Goal: Information Seeking & Learning: Check status

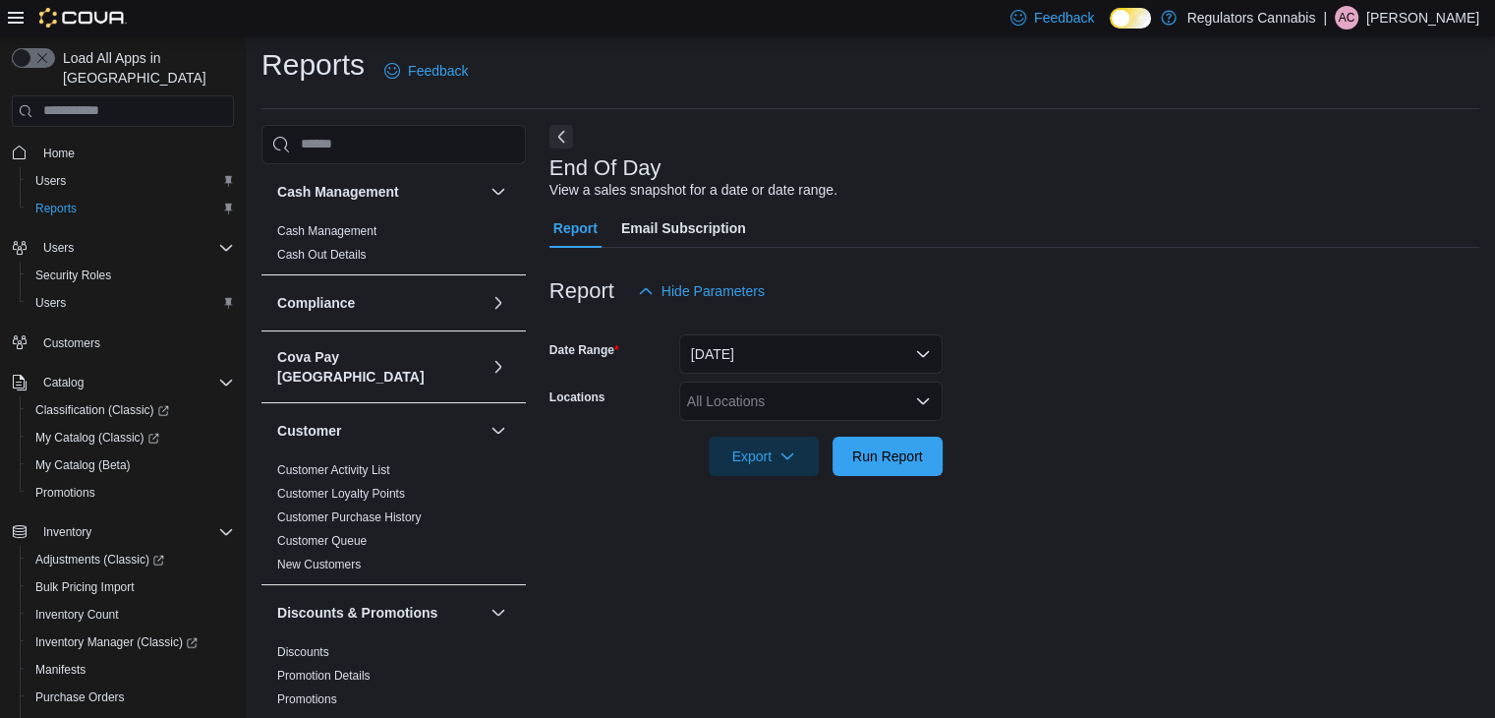
scroll to position [1278, 0]
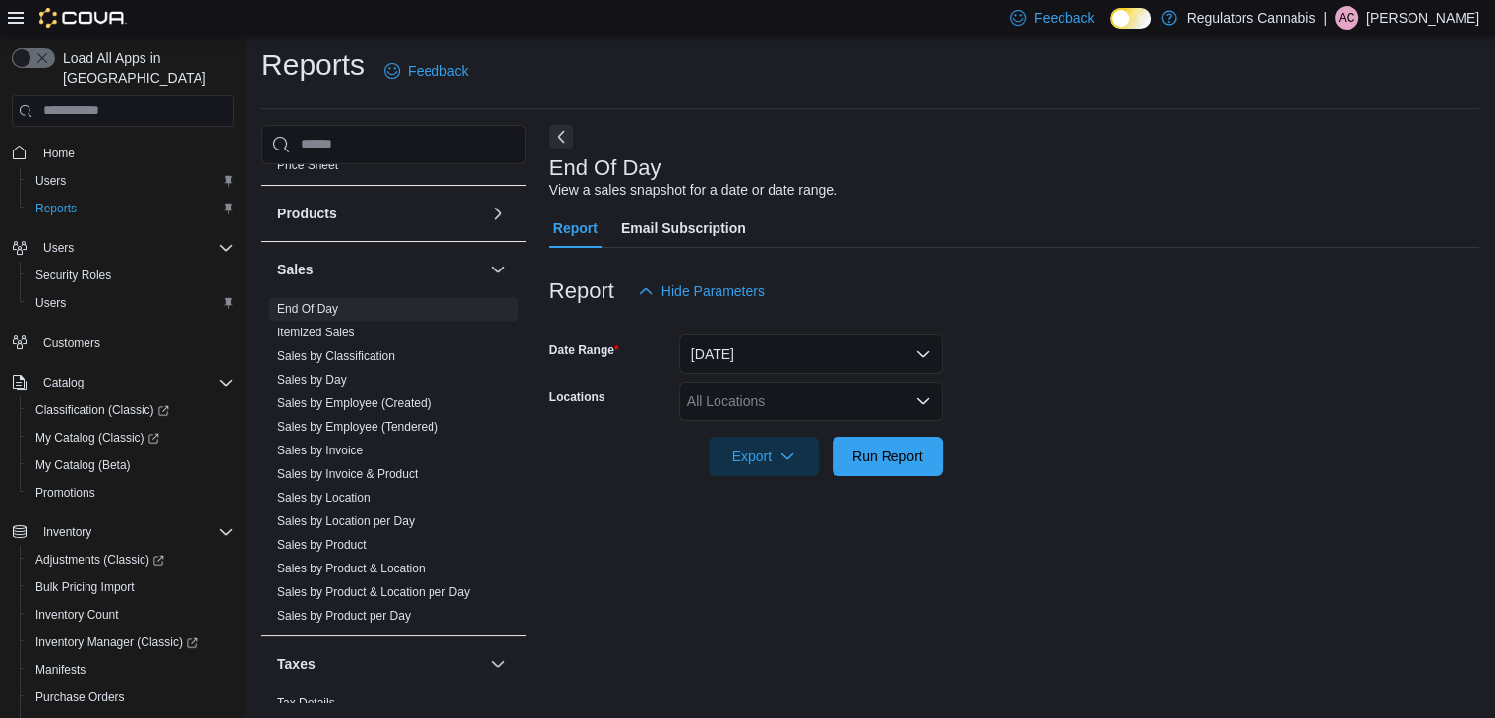
drag, startPoint x: 349, startPoint y: 457, endPoint x: 919, endPoint y: 436, distance: 570.7
click at [349, 467] on link "Sales by Invoice & Product" at bounding box center [347, 474] width 141 height 14
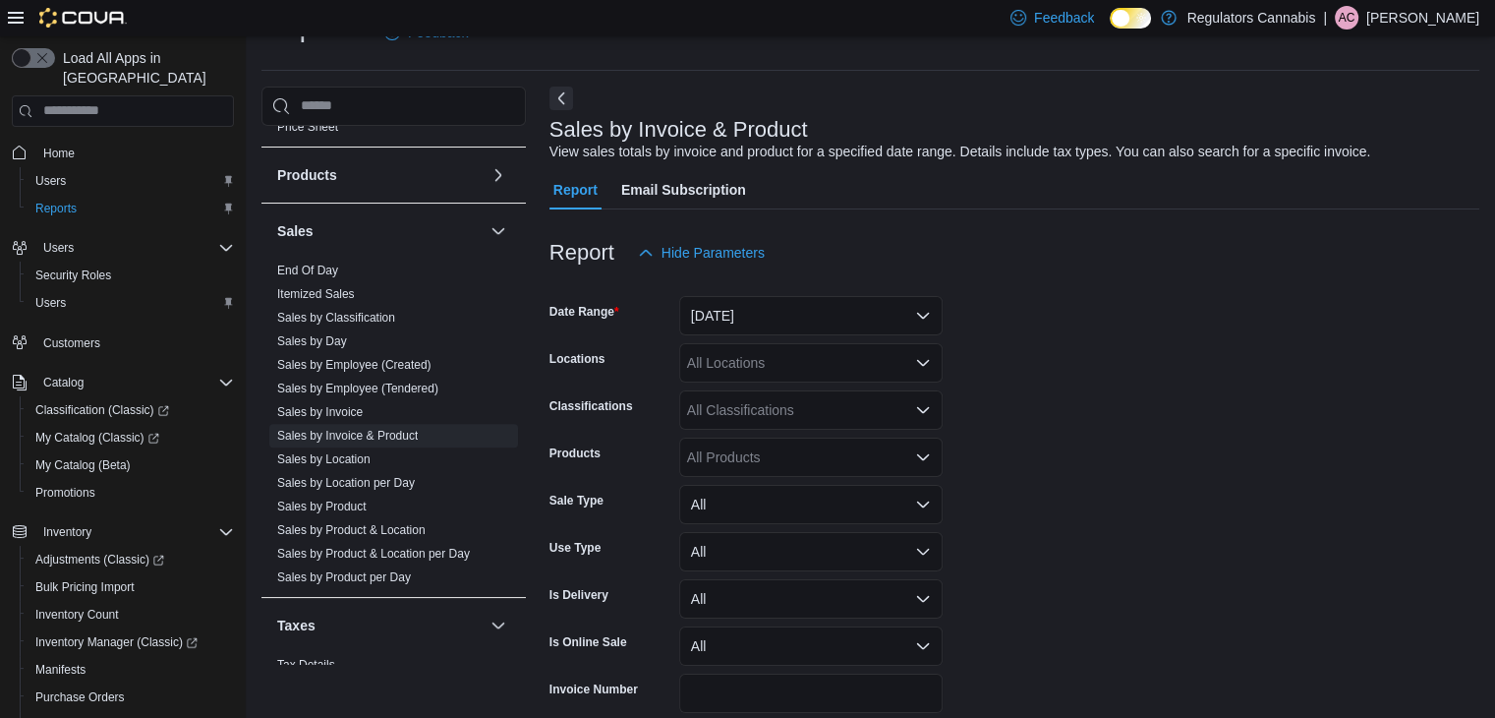
scroll to position [134, 0]
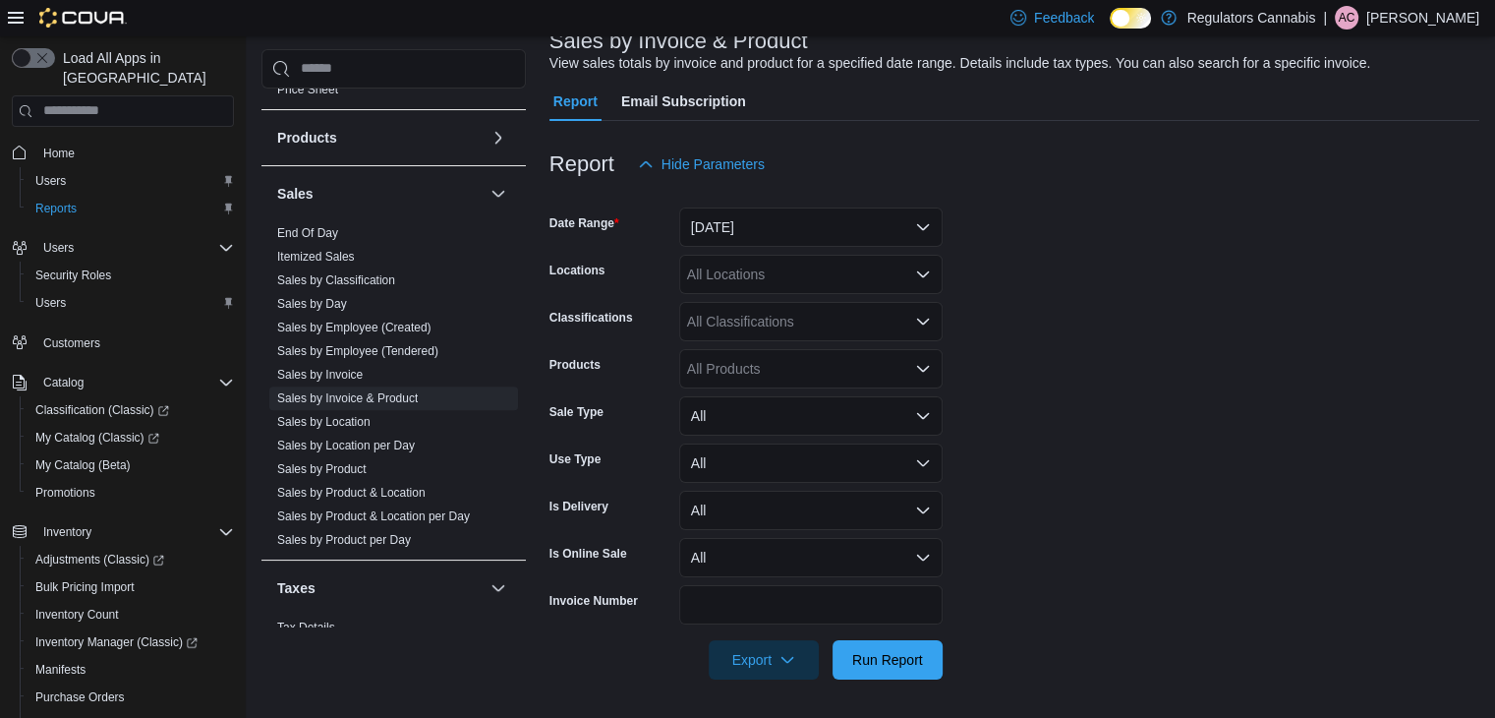
click at [820, 245] on form "Date Range Yesterday Locations All Locations Classifications All Classification…" at bounding box center [1015, 432] width 930 height 496
click at [818, 225] on button "Yesterday" at bounding box center [811, 226] width 264 height 39
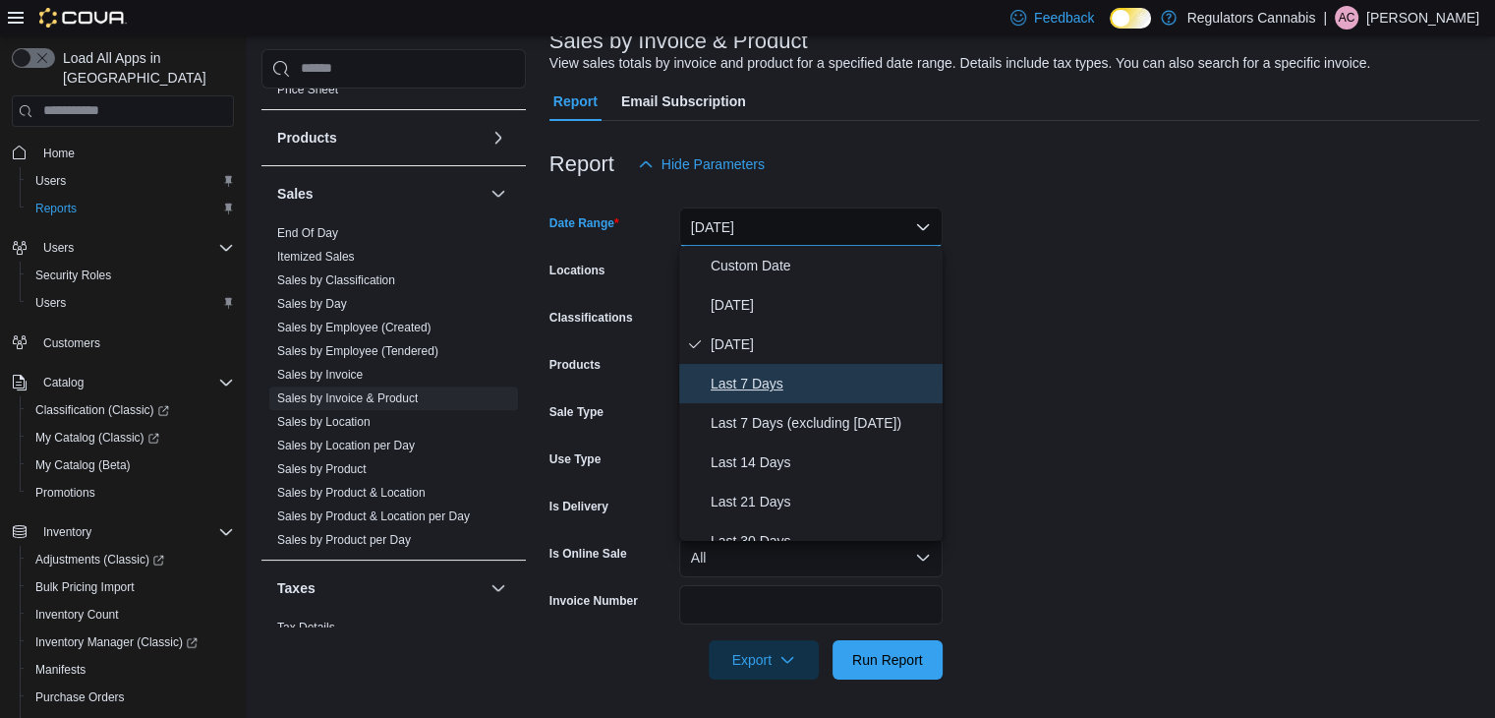
click at [747, 378] on span "Last 7 Days" at bounding box center [823, 384] width 224 height 24
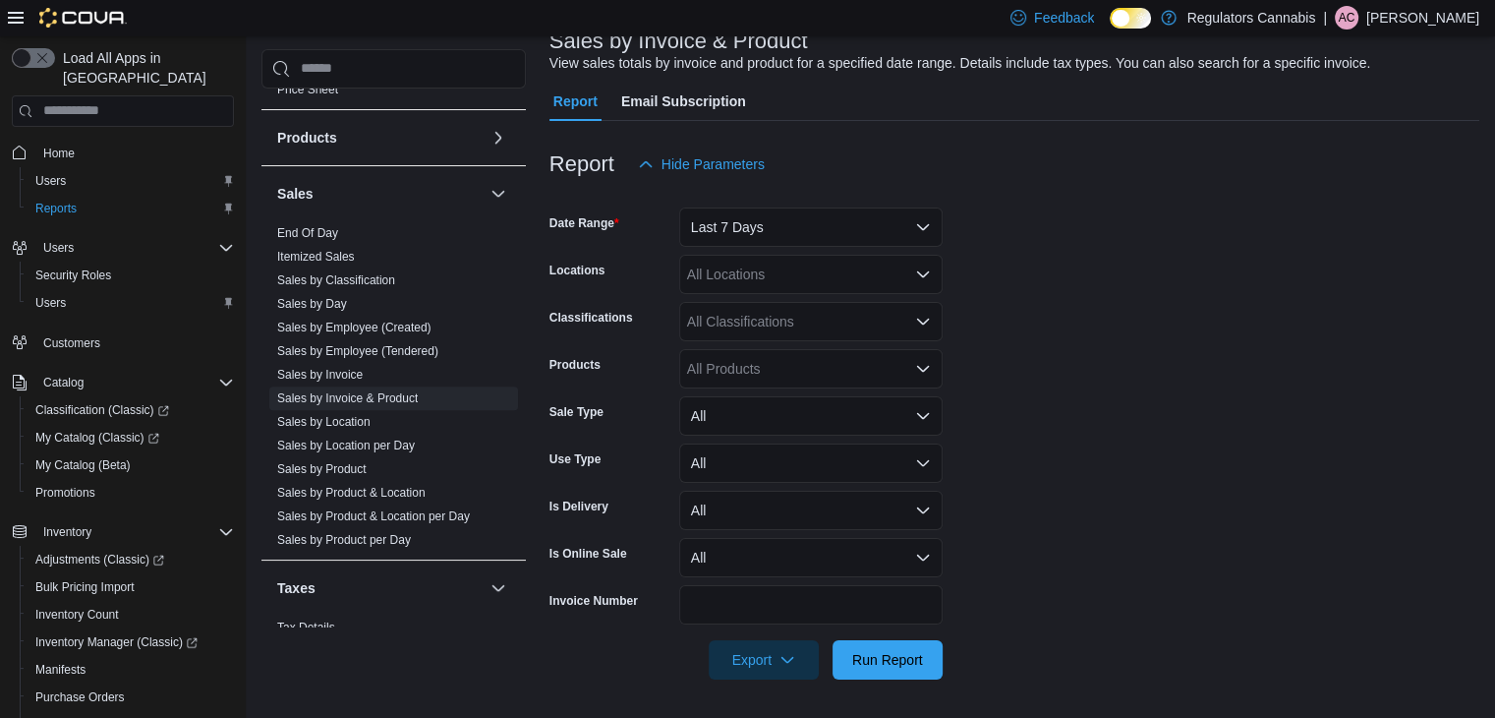
click at [1080, 341] on form "Date Range Last 7 Days Locations All Locations Classifications All Classificati…" at bounding box center [1015, 432] width 930 height 496
click at [787, 262] on div "All Locations" at bounding box center [811, 274] width 264 height 39
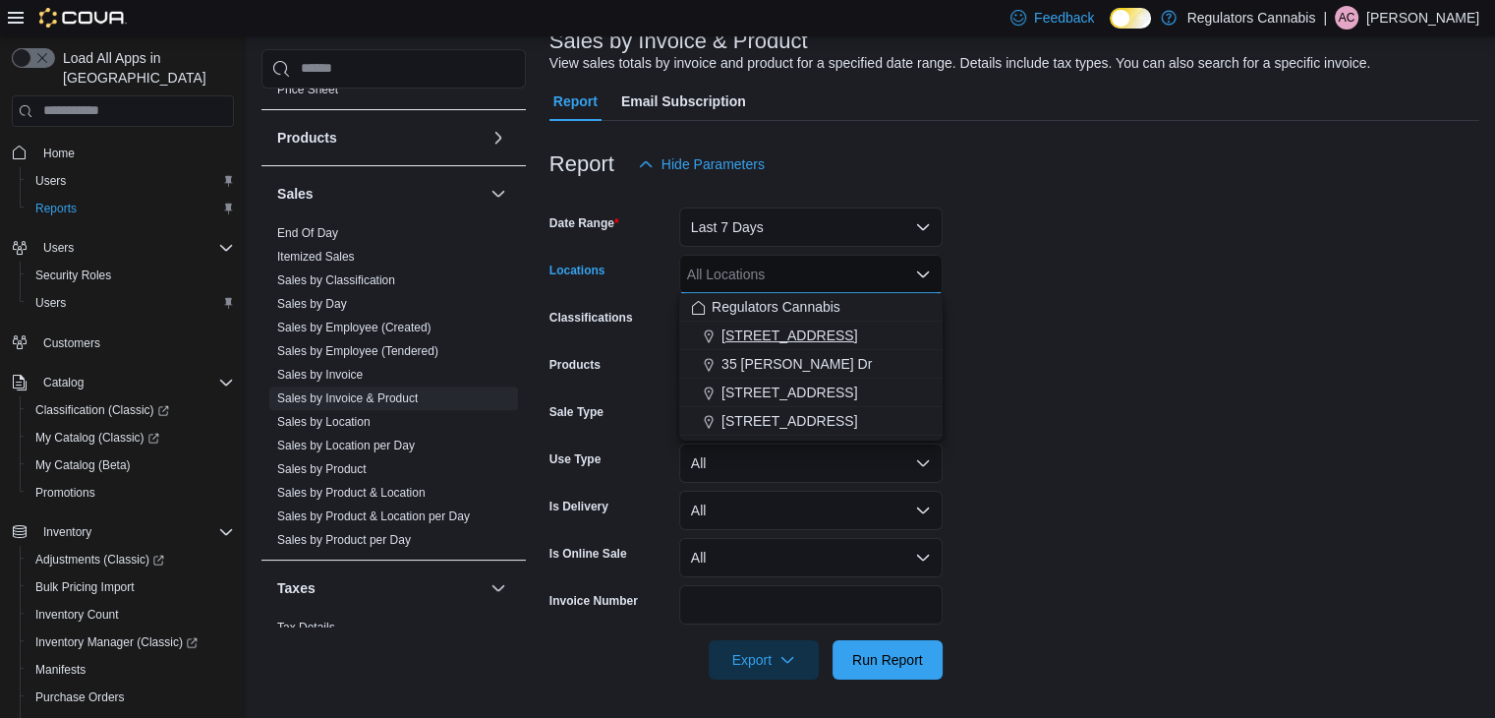
click at [806, 337] on span "3099 Forest Glade Dr" at bounding box center [790, 335] width 136 height 20
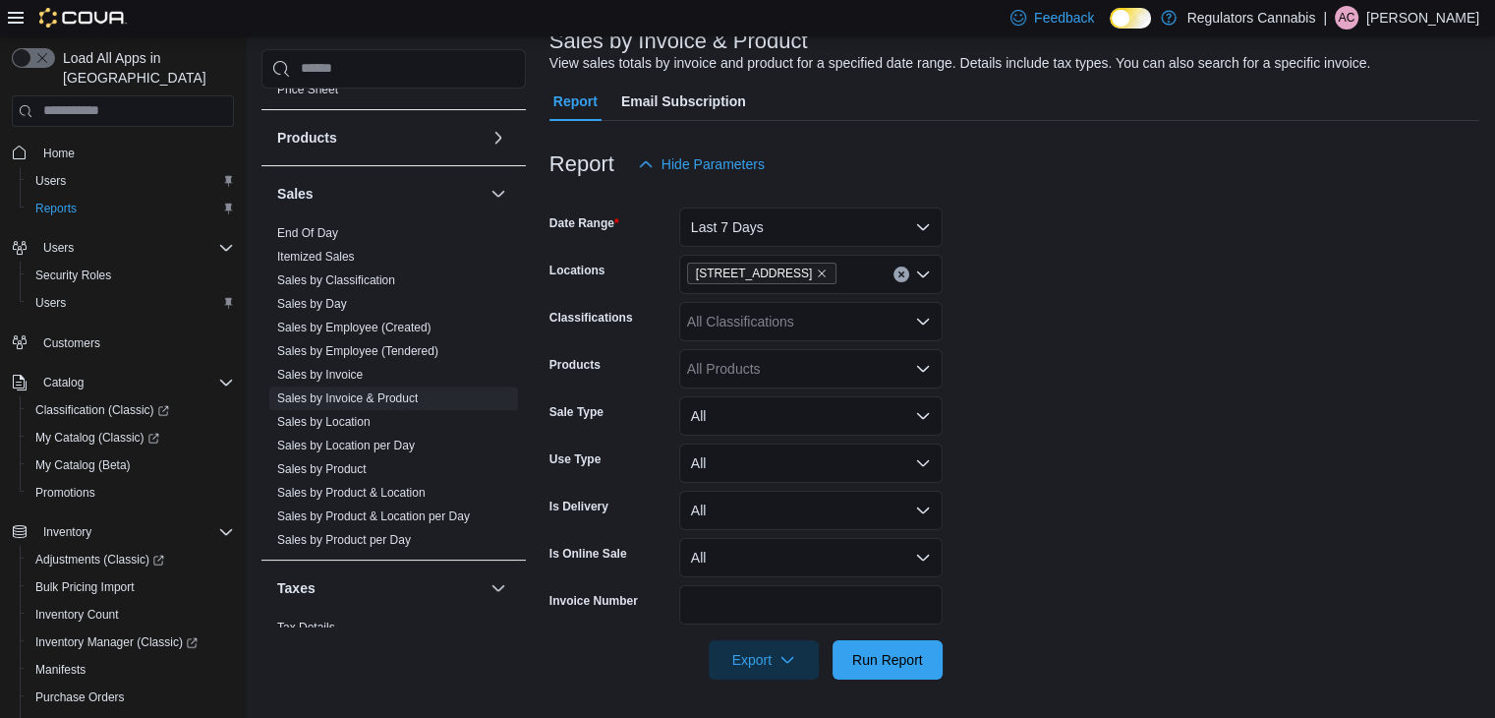
click at [1112, 416] on form "Date Range Last 7 Days Locations 3099 Forest Glade Dr Classifications All Class…" at bounding box center [1015, 432] width 930 height 496
click at [804, 365] on div "All Products" at bounding box center [811, 368] width 264 height 39
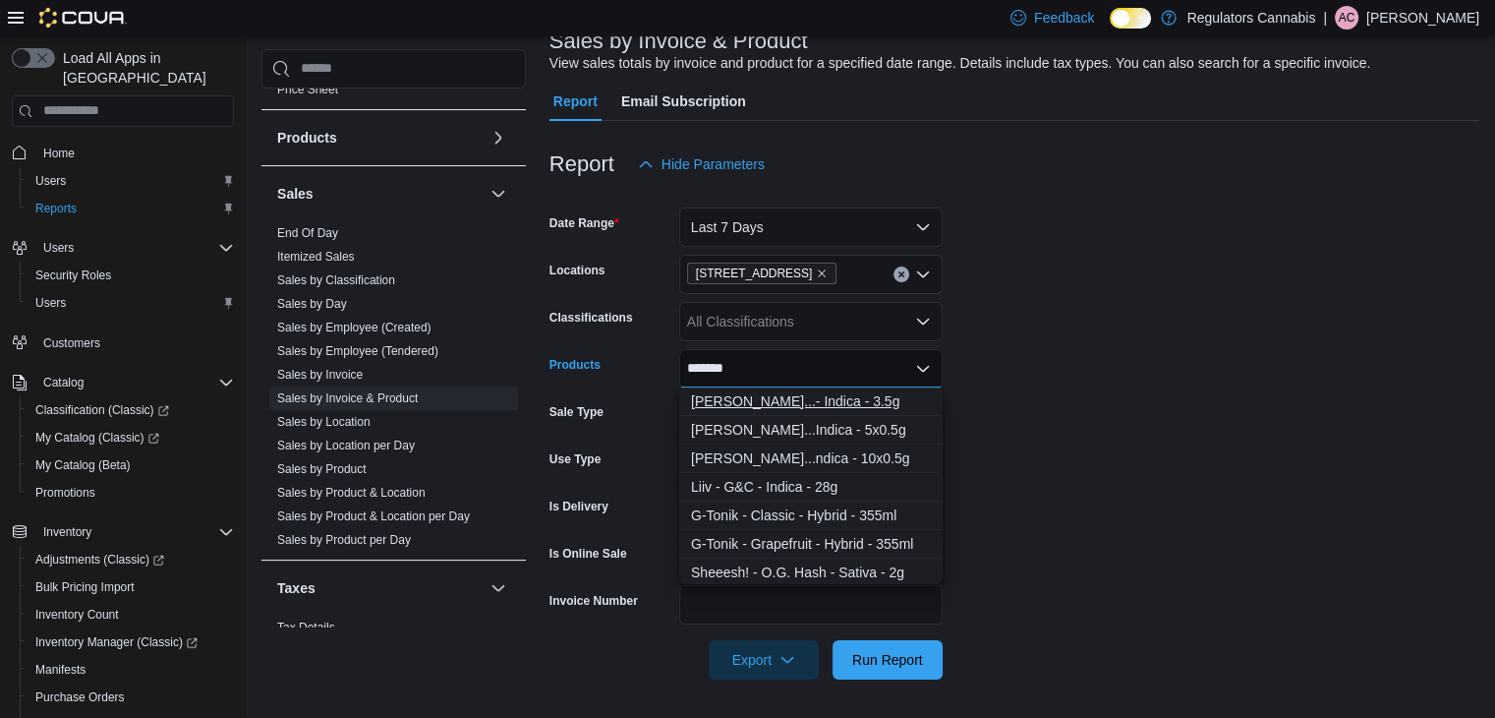
type input "*******"
click at [809, 399] on div "Victoria Cannab...- Indica - 3.5g" at bounding box center [811, 401] width 240 height 20
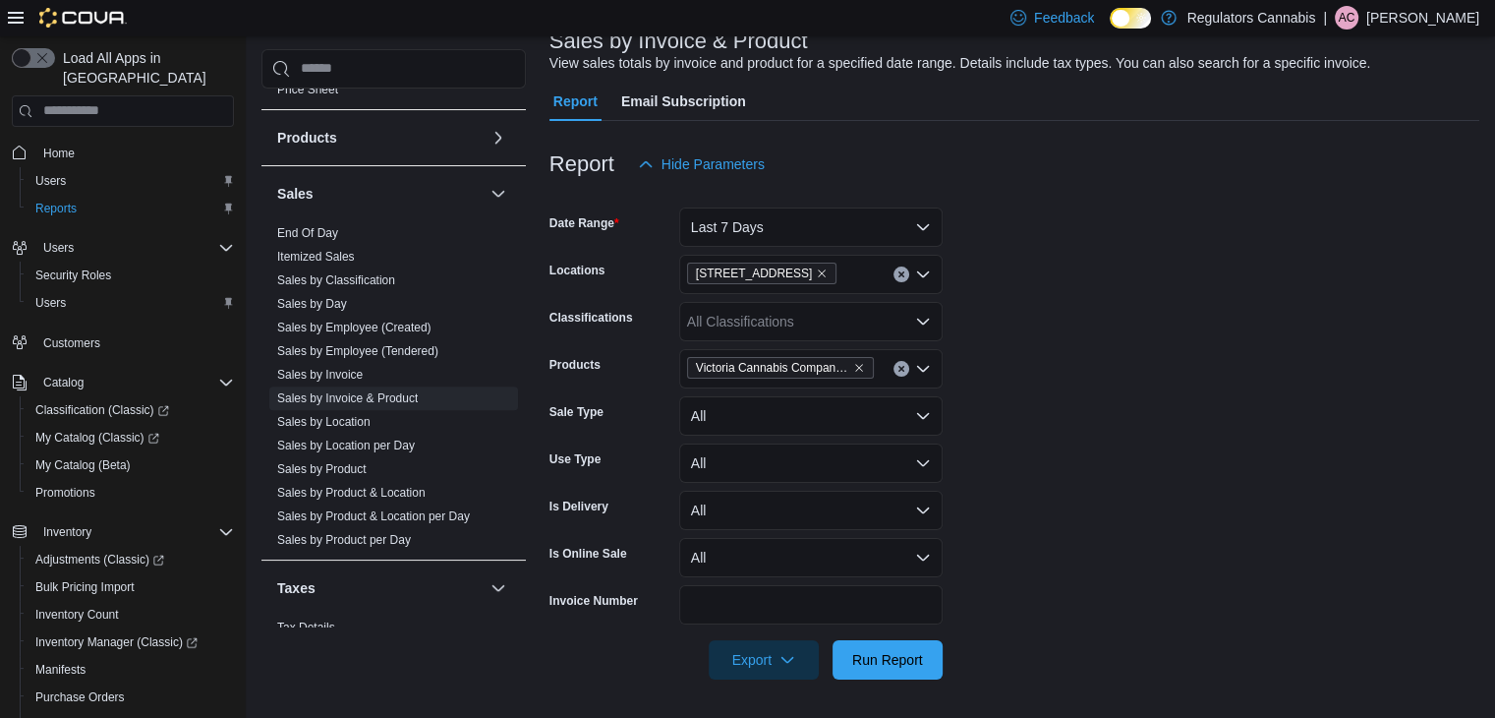
click at [960, 469] on form "Date Range Last 7 Days Locations 3099 Forest Glade Dr Classifications All Class…" at bounding box center [1015, 432] width 930 height 496
click at [912, 668] on span "Run Report" at bounding box center [887, 659] width 71 height 20
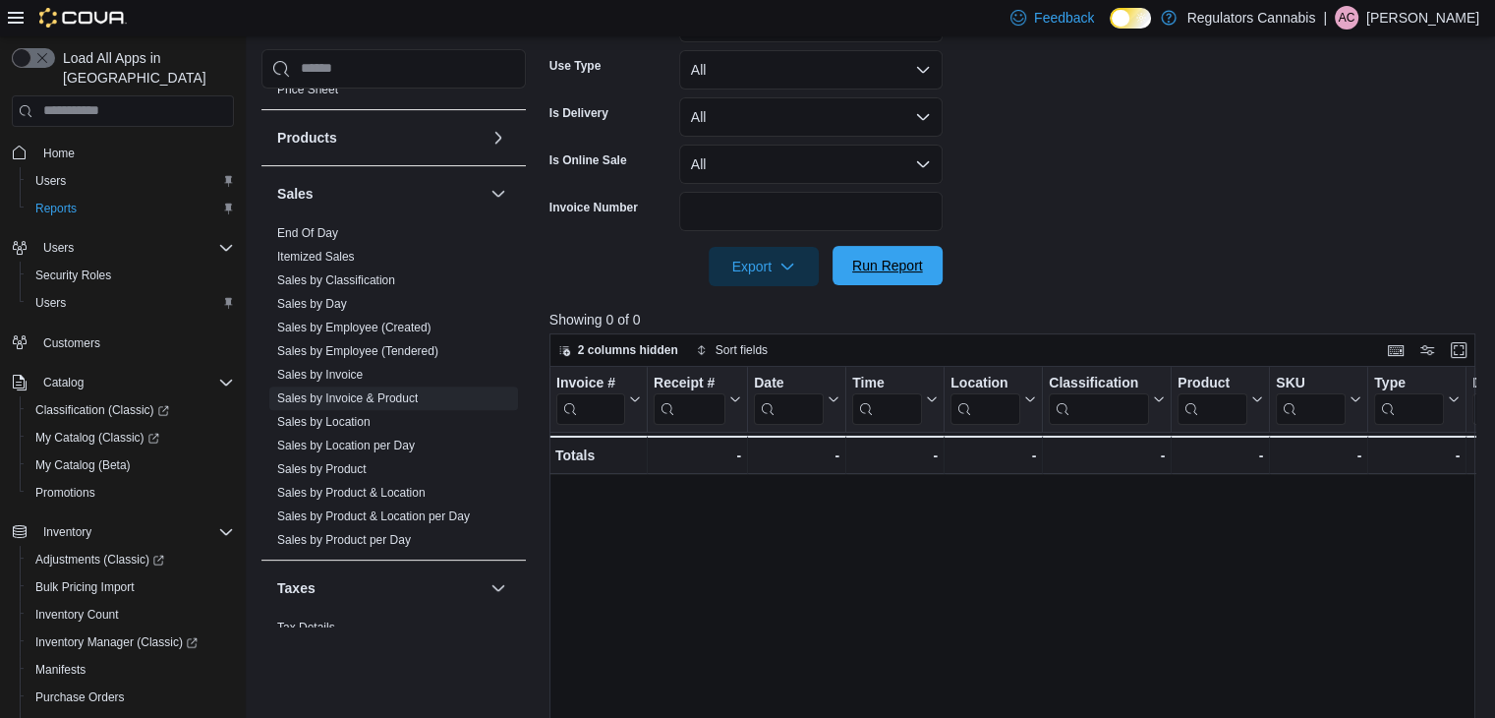
click at [908, 265] on span "Run Report" at bounding box center [887, 266] width 71 height 20
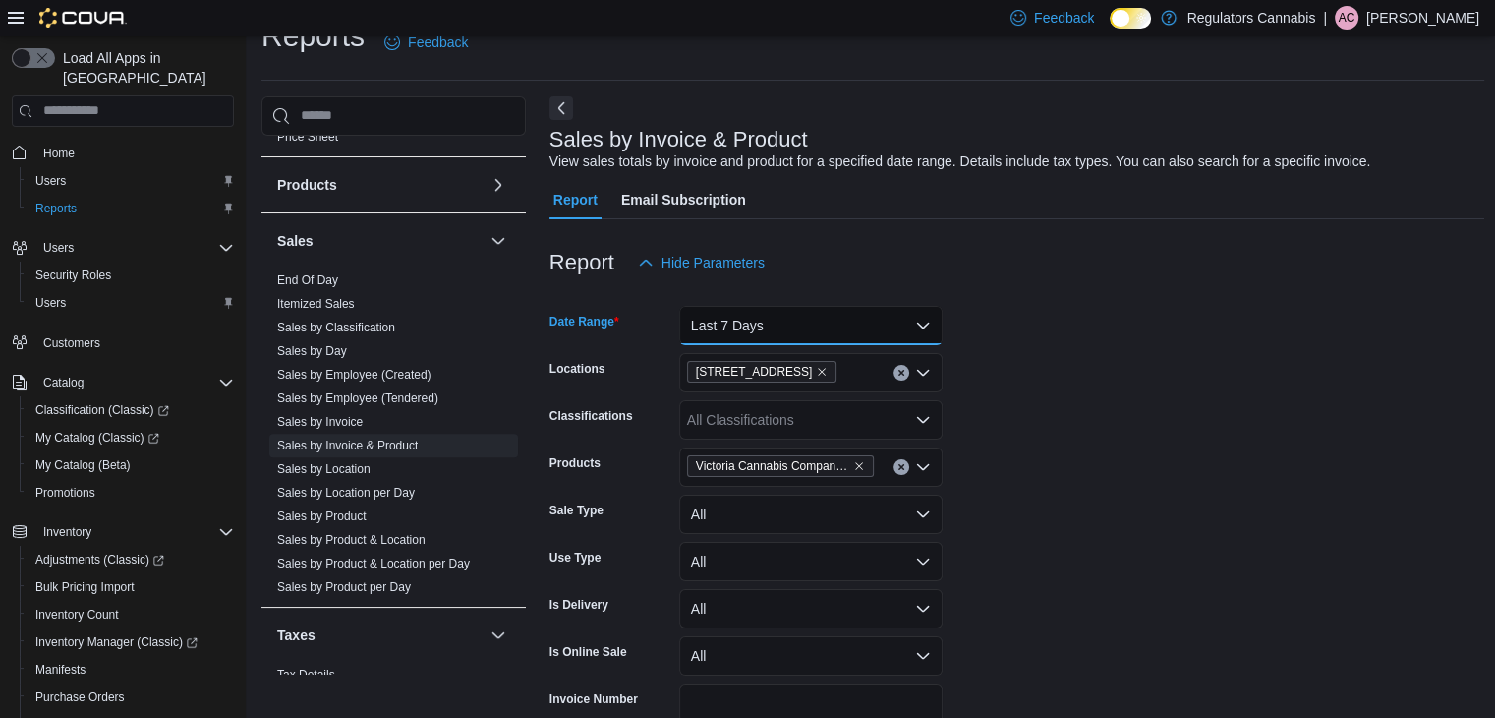
click at [861, 322] on button "Last 7 Days" at bounding box center [811, 325] width 264 height 39
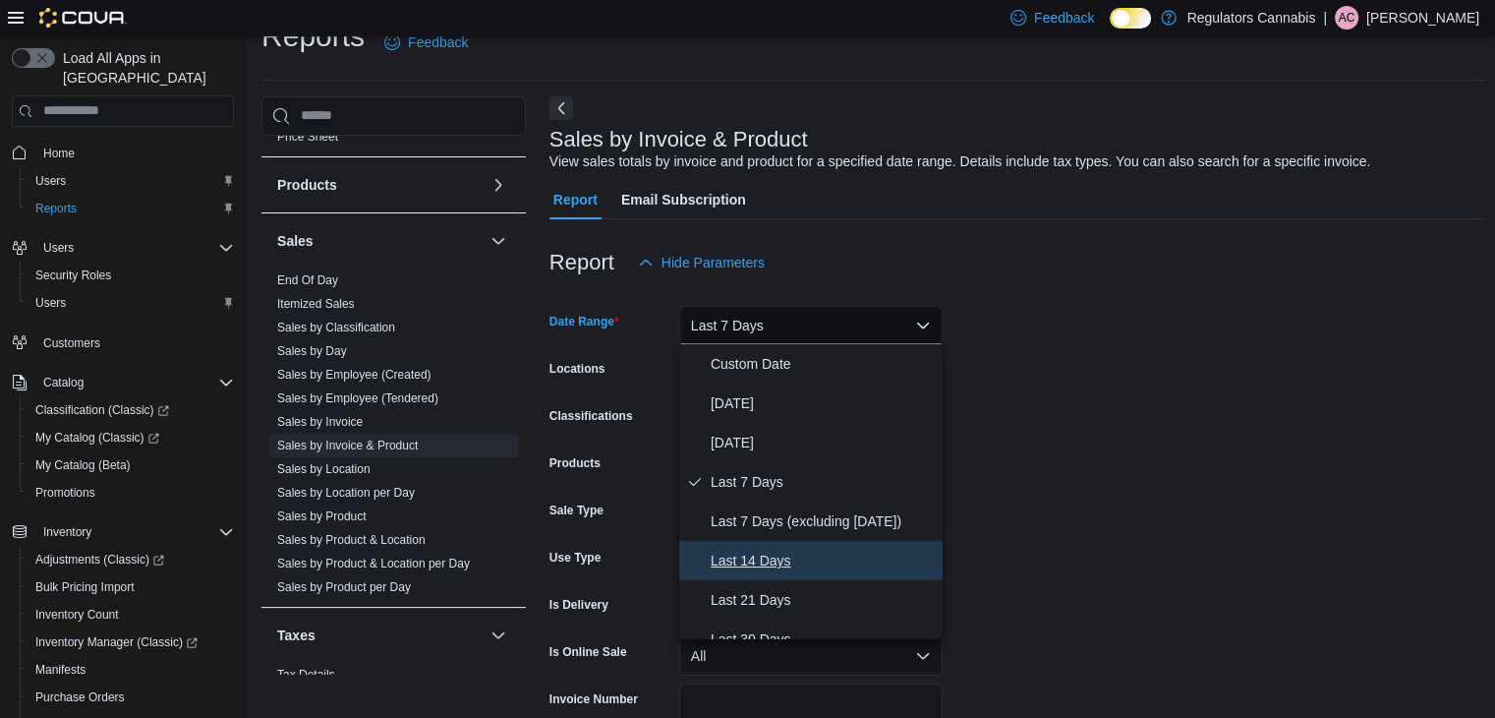
click at [752, 555] on span "Last 14 Days" at bounding box center [823, 561] width 224 height 24
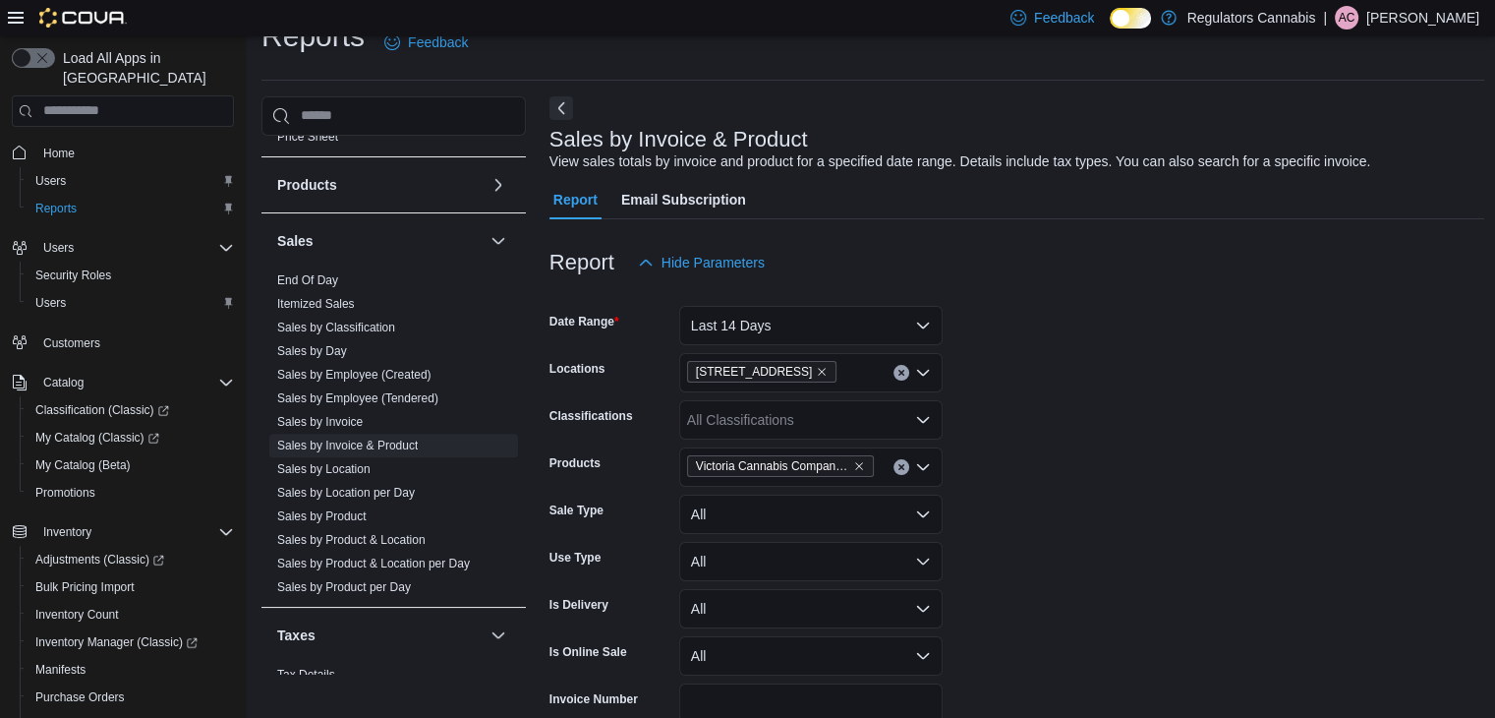
click at [1074, 471] on form "Date Range Last 14 Days Locations 3099 Forest Glade Dr Classifications All Clas…" at bounding box center [1018, 530] width 936 height 496
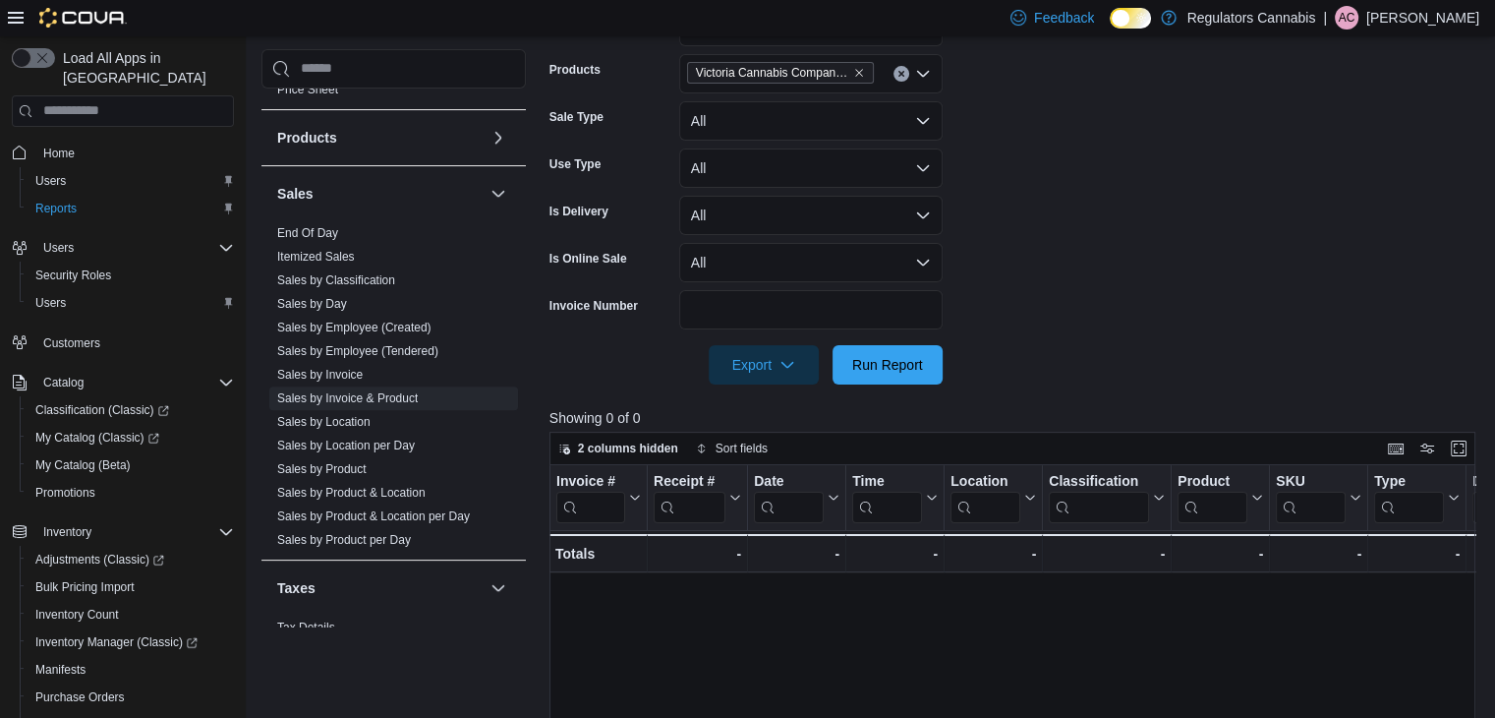
scroll to position [625, 0]
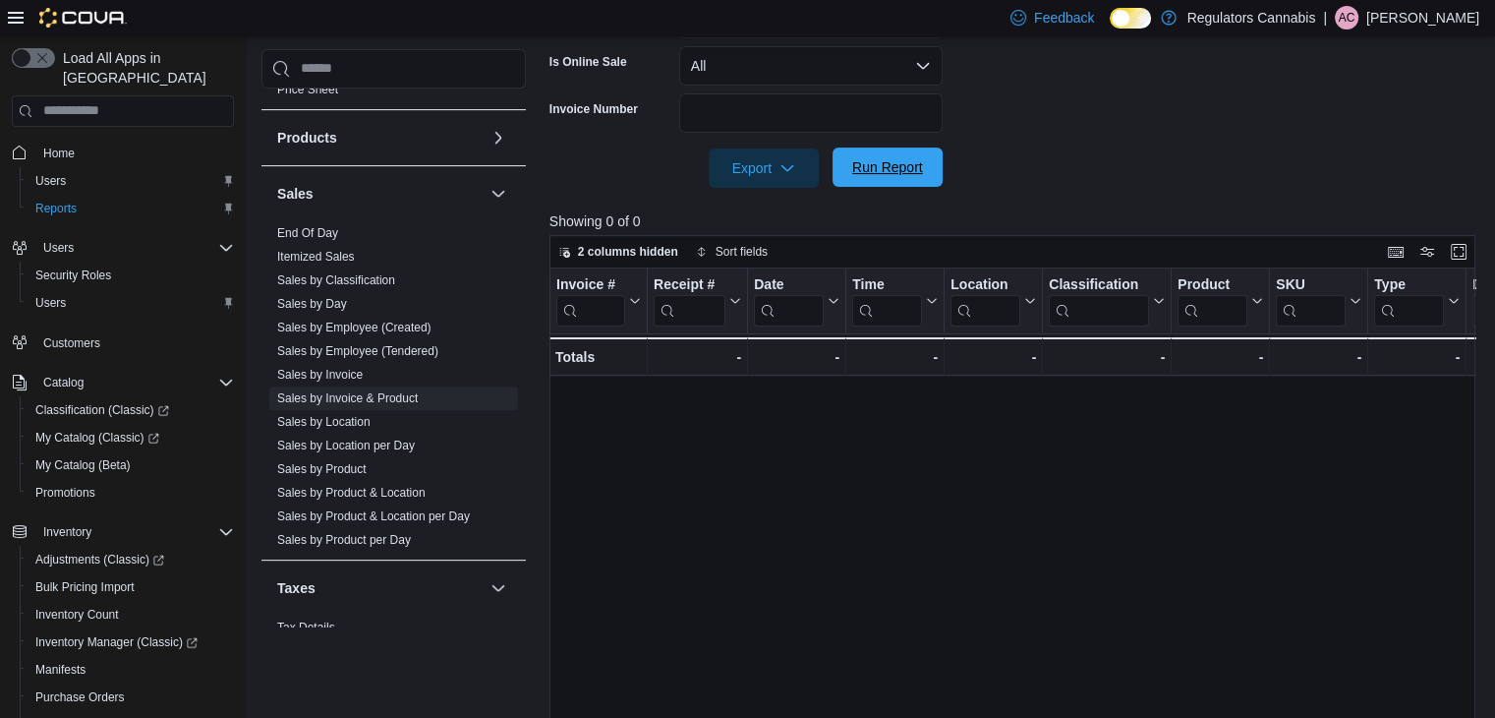
click at [885, 178] on span "Run Report" at bounding box center [888, 166] width 87 height 39
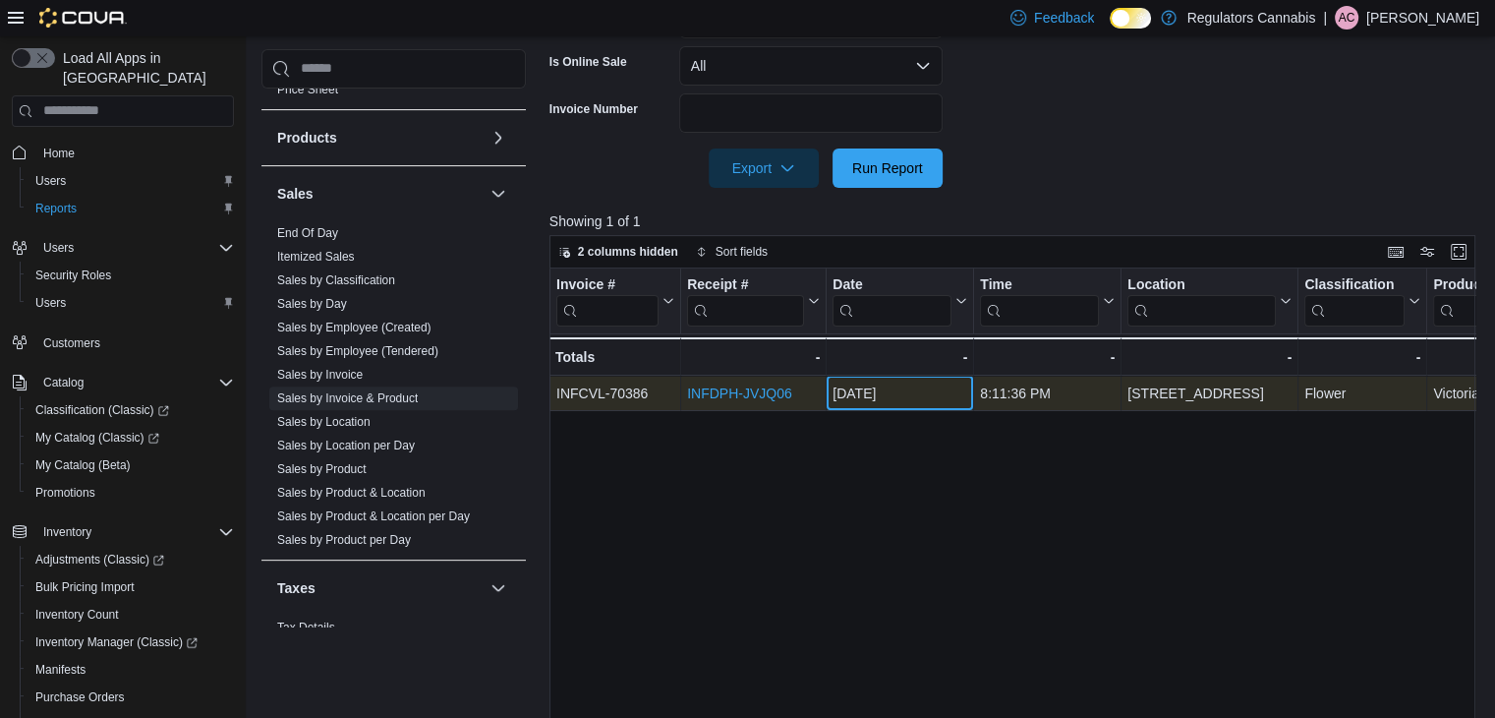
click at [895, 392] on div "Sep 27, 2025" at bounding box center [900, 393] width 135 height 24
click at [763, 388] on link "INFDPH-JVJQ06" at bounding box center [739, 393] width 105 height 16
